Goal: Task Accomplishment & Management: Complete application form

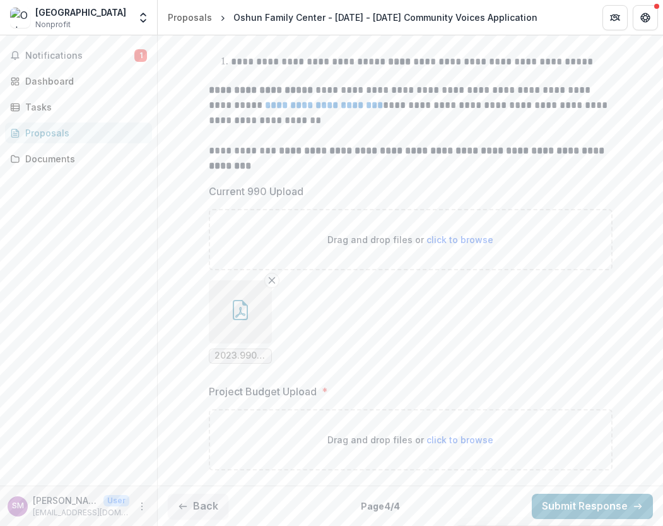
scroll to position [377, 0]
click at [449, 439] on span "click to browse" at bounding box center [460, 440] width 67 height 11
type input "**********"
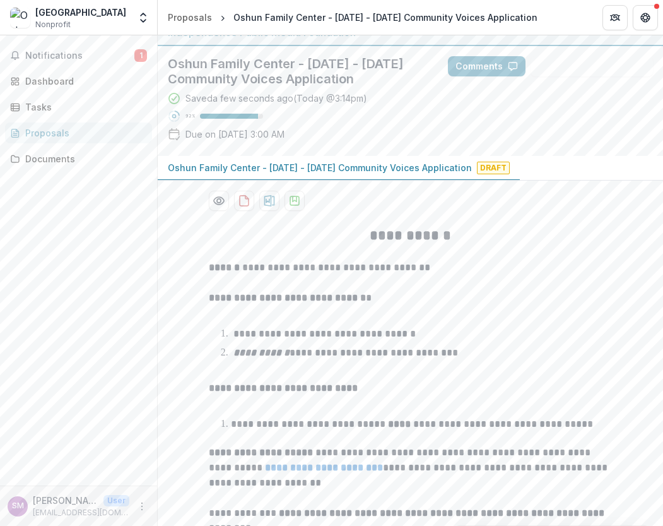
scroll to position [20, 0]
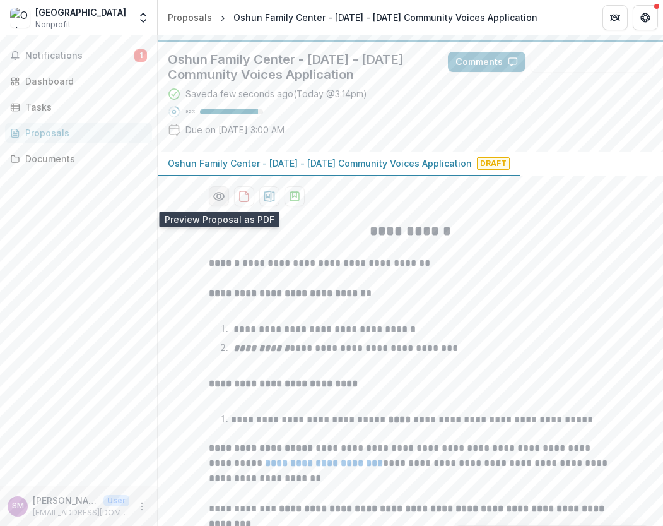
click at [220, 194] on icon "Preview f351322f-ef7a-40e7-9eb4-5ff73061e726-0.pdf" at bounding box center [218, 196] width 10 height 8
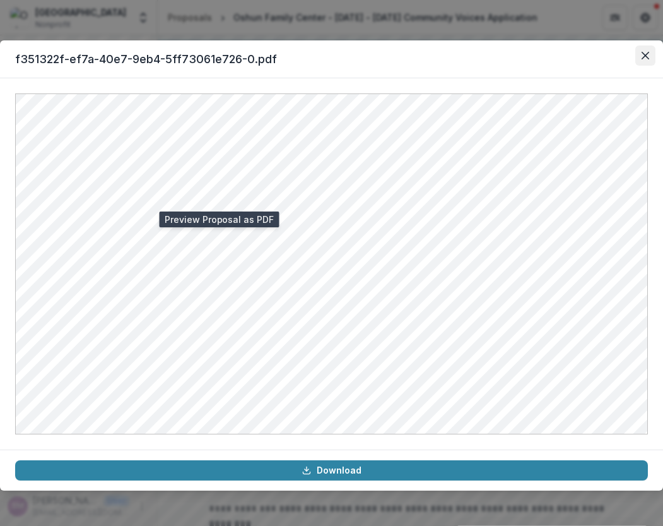
click at [646, 59] on button "Close" at bounding box center [646, 55] width 20 height 20
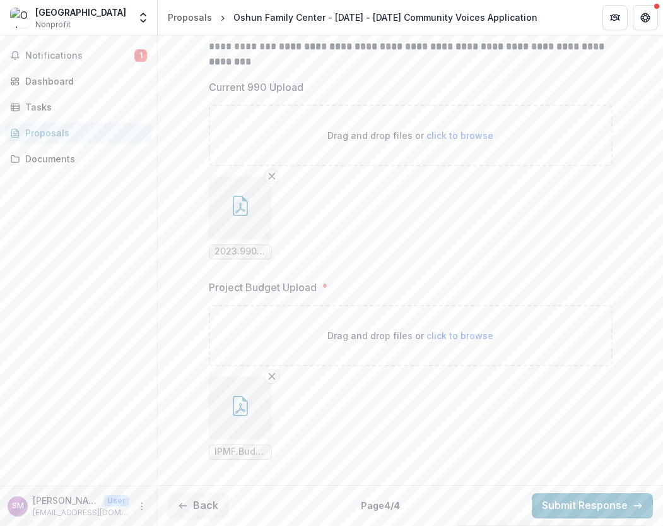
scroll to position [481, 0]
click at [213, 503] on button "Back" at bounding box center [198, 506] width 61 height 25
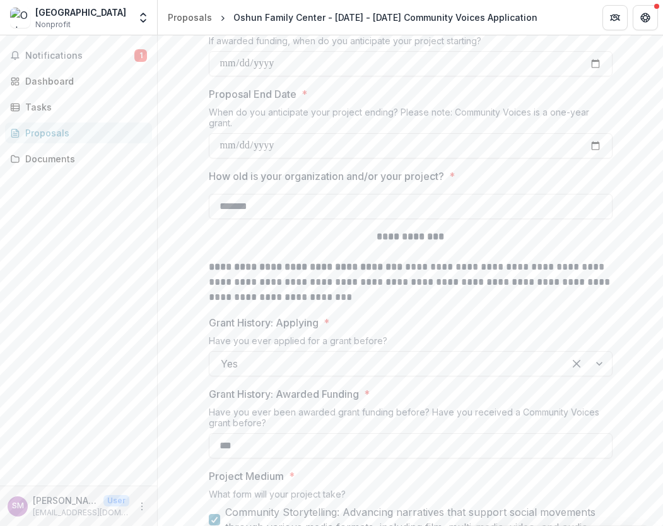
type input "*******"
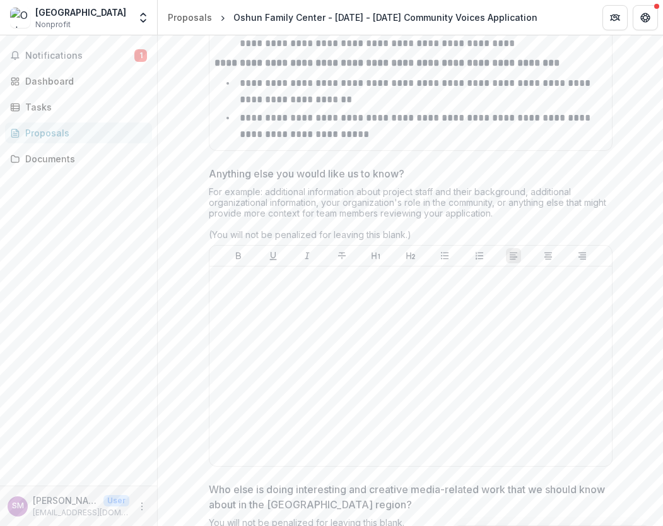
scroll to position [3803, 0]
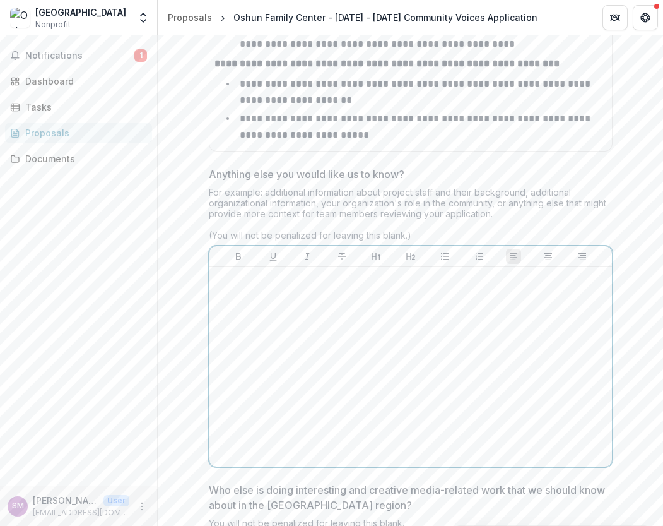
click at [283, 272] on div at bounding box center [411, 366] width 393 height 189
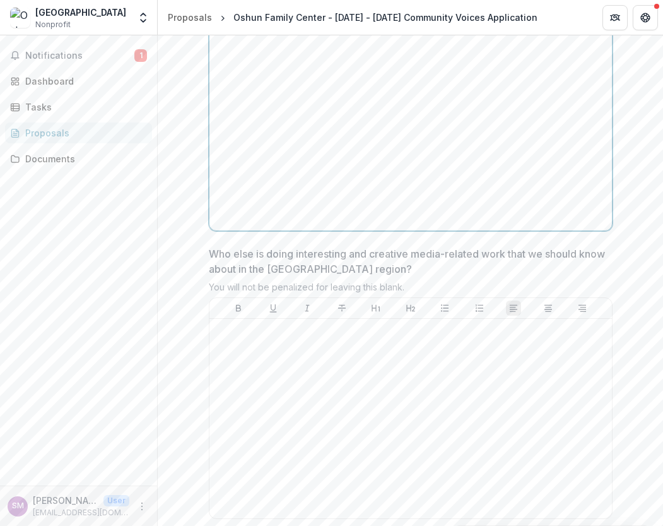
scroll to position [4038, 0]
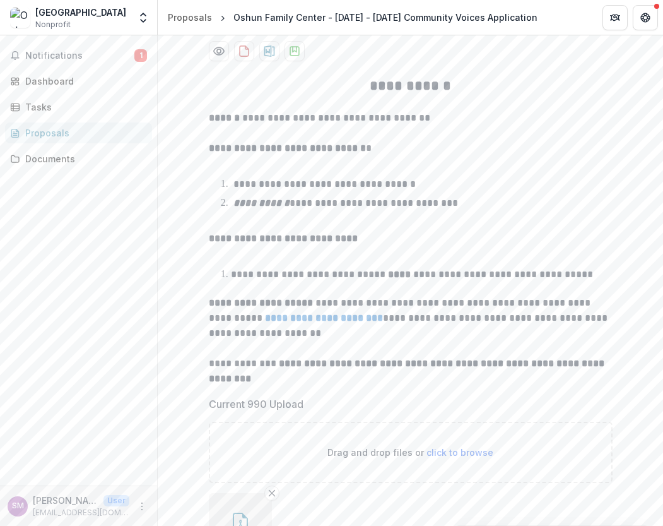
scroll to position [141, 0]
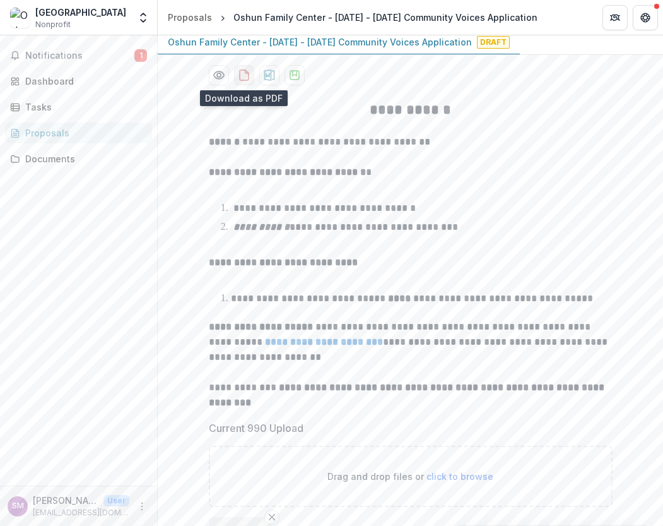
click at [241, 74] on icon "download-proposal" at bounding box center [244, 75] width 13 height 13
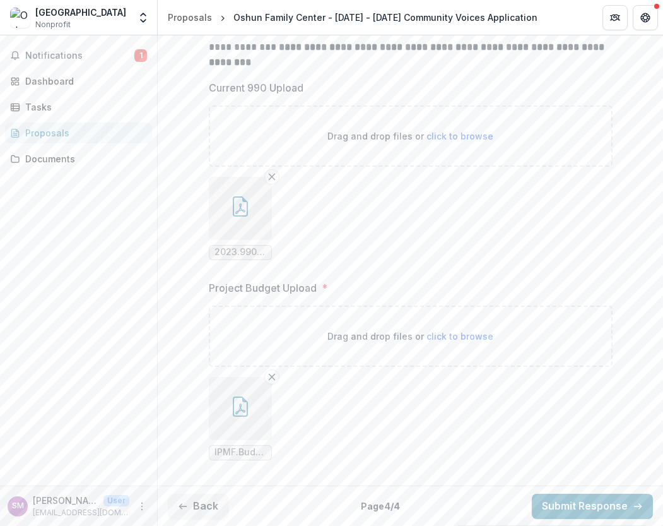
scroll to position [481, 0]
click at [577, 500] on button "Submit Response" at bounding box center [592, 506] width 121 height 25
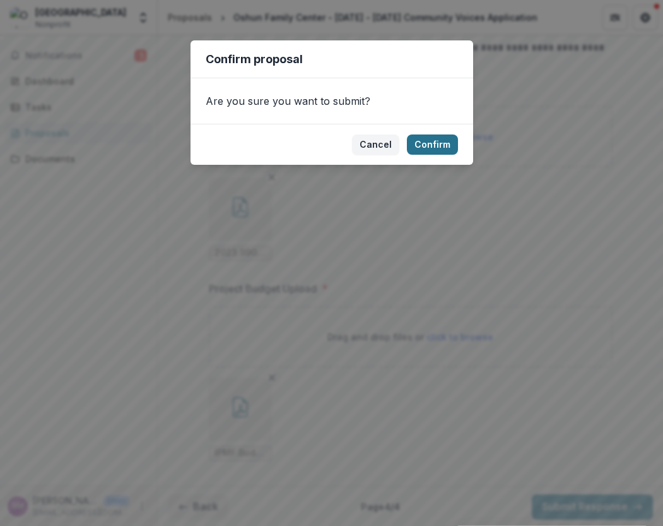
click at [442, 143] on button "Confirm" at bounding box center [432, 144] width 51 height 20
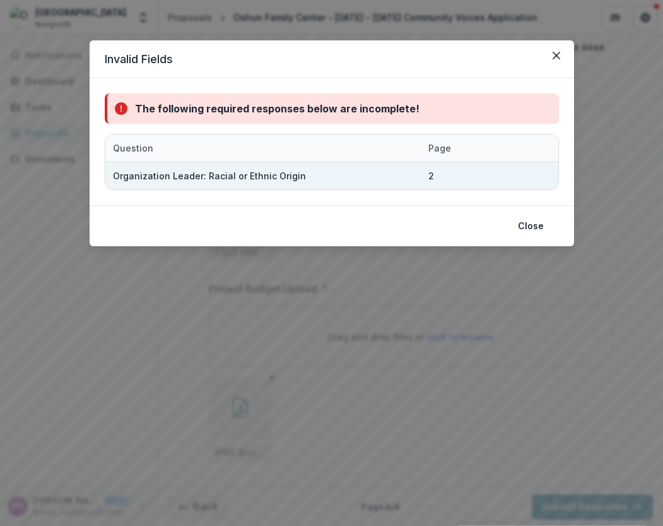
click at [488, 181] on div "Organization Leader: Racial or Ethnic Origin 2" at bounding box center [331, 175] width 453 height 27
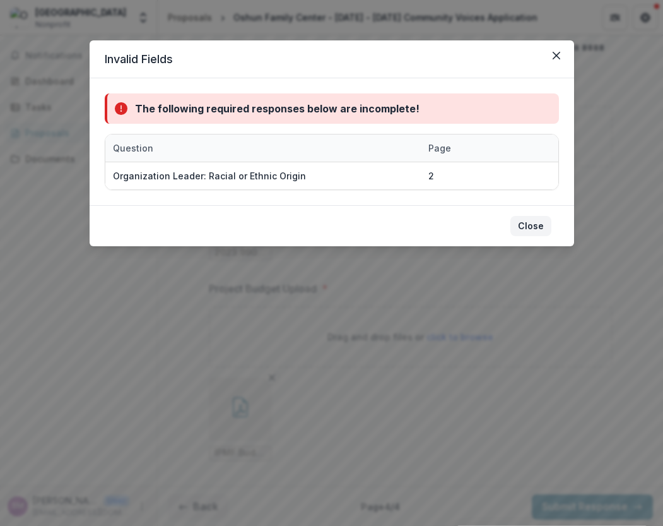
click at [533, 228] on button "Close" at bounding box center [531, 226] width 41 height 20
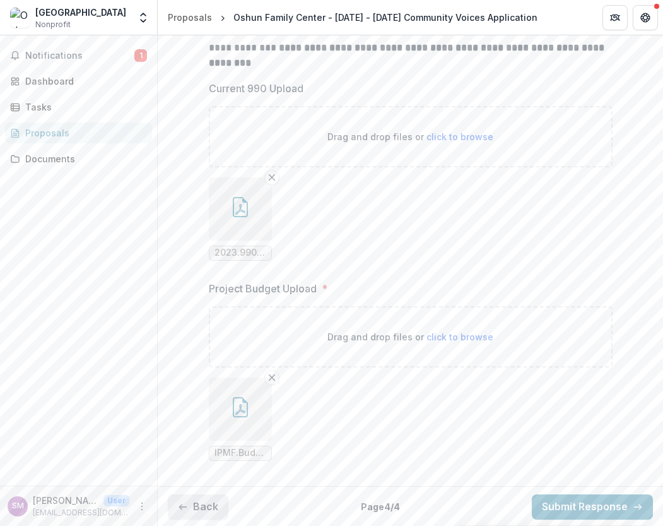
click at [215, 502] on button "Back" at bounding box center [198, 506] width 61 height 25
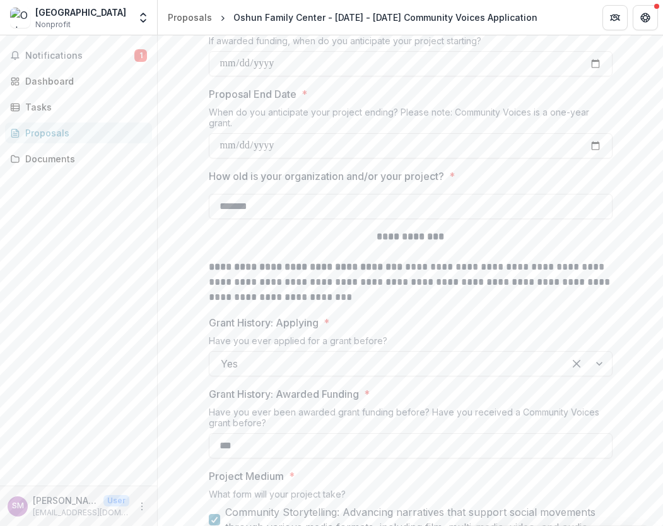
type input "*******"
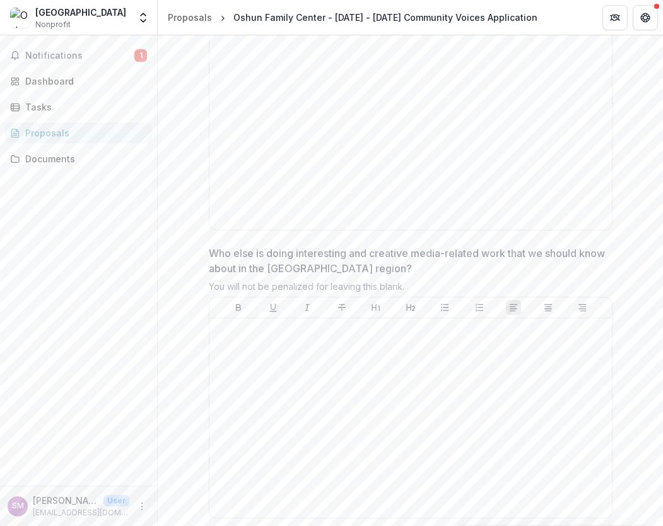
scroll to position [4038, 0]
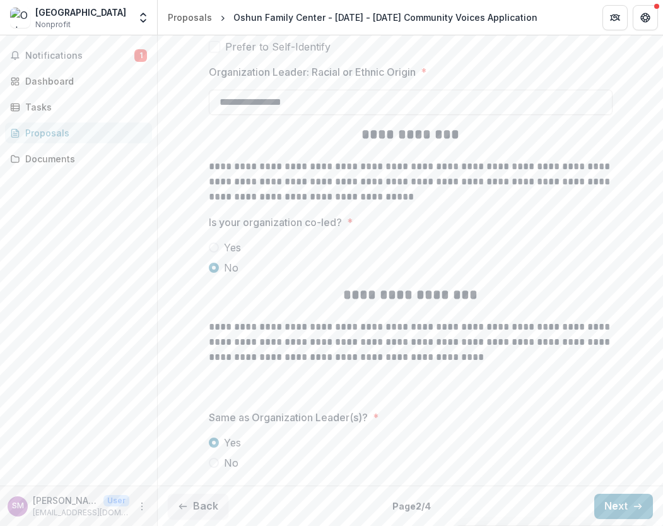
scroll to position [2843, 0]
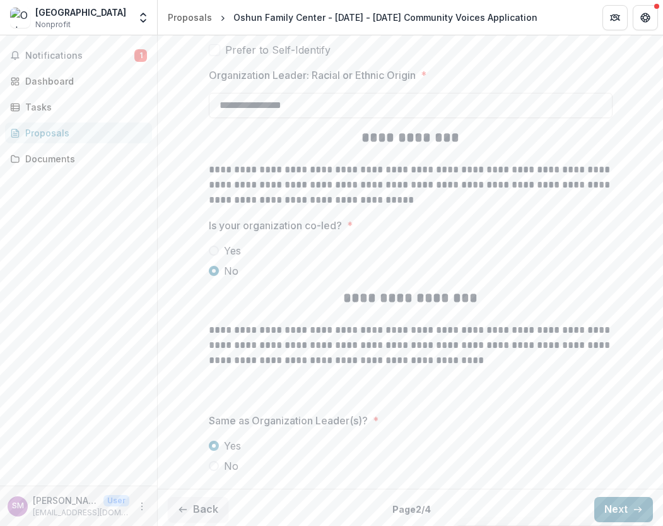
type input "**********"
click at [617, 504] on button "Next" at bounding box center [624, 509] width 59 height 25
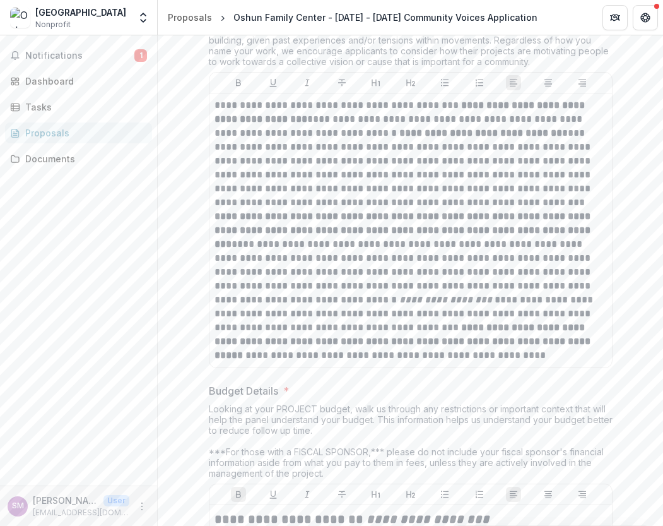
type input "*******"
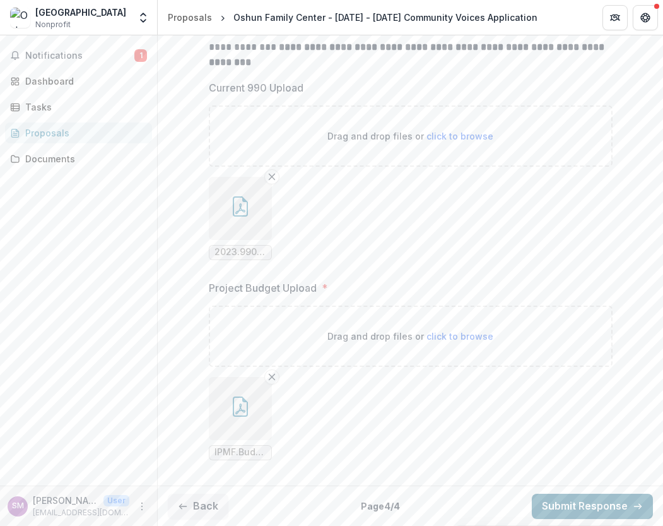
scroll to position [481, 0]
click at [613, 504] on button "Submit Response" at bounding box center [592, 506] width 121 height 25
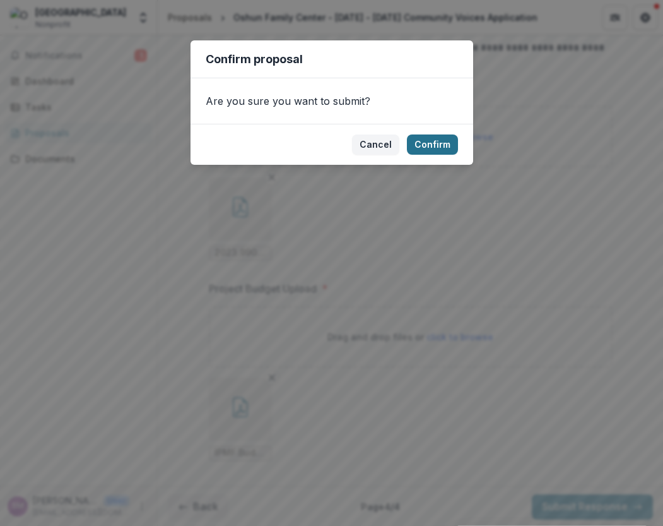
click at [432, 143] on button "Confirm" at bounding box center [432, 144] width 51 height 20
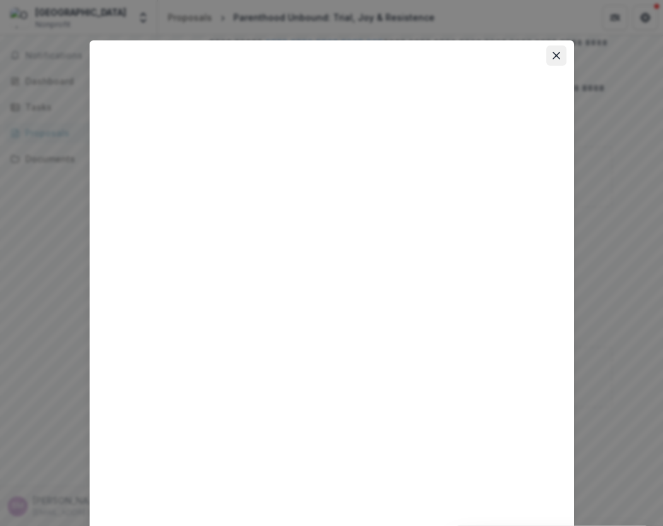
click at [553, 54] on icon "Close" at bounding box center [557, 56] width 8 height 8
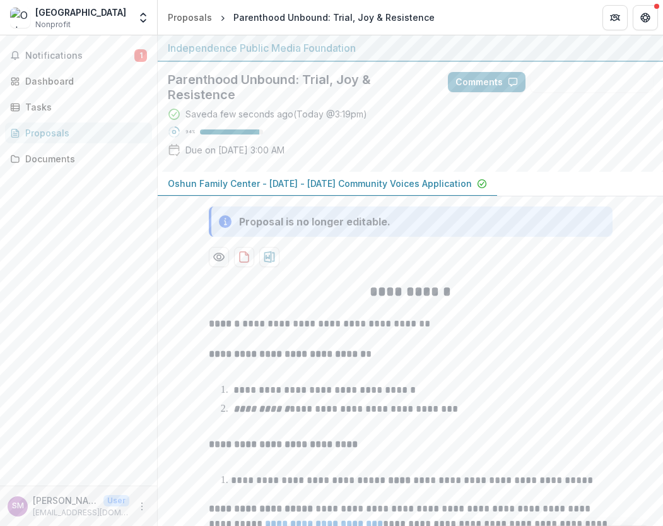
scroll to position [0, 0]
